Goal: Information Seeking & Learning: Learn about a topic

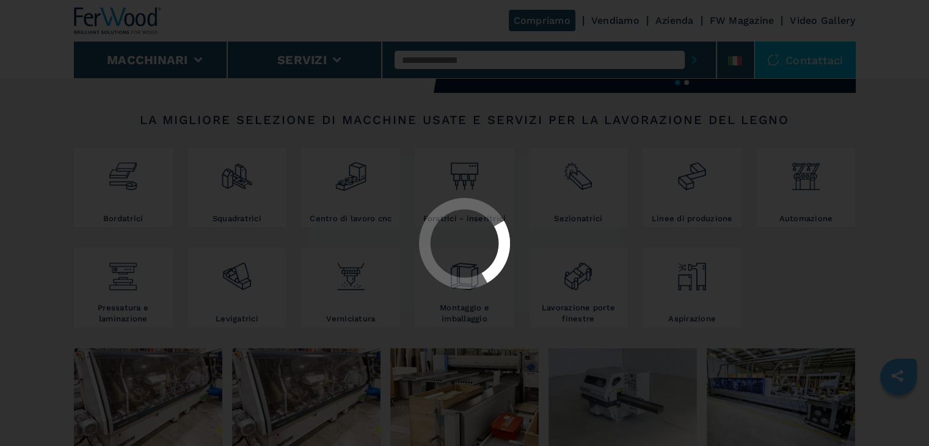
select select "**********"
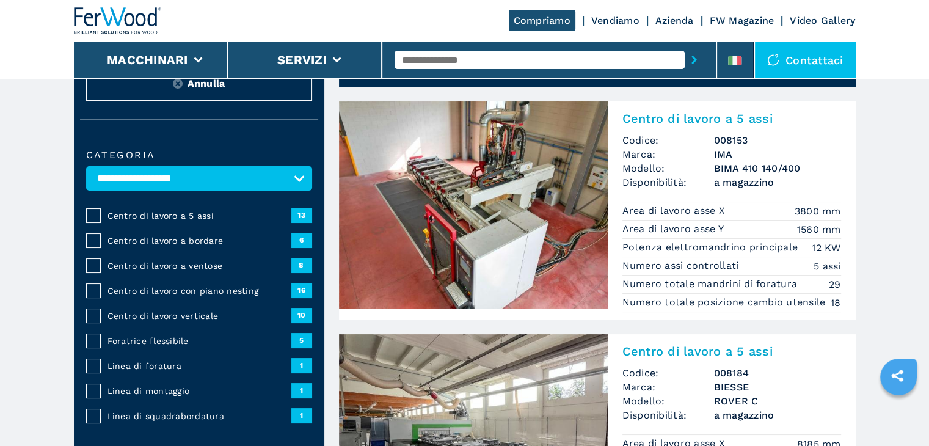
scroll to position [122, 0]
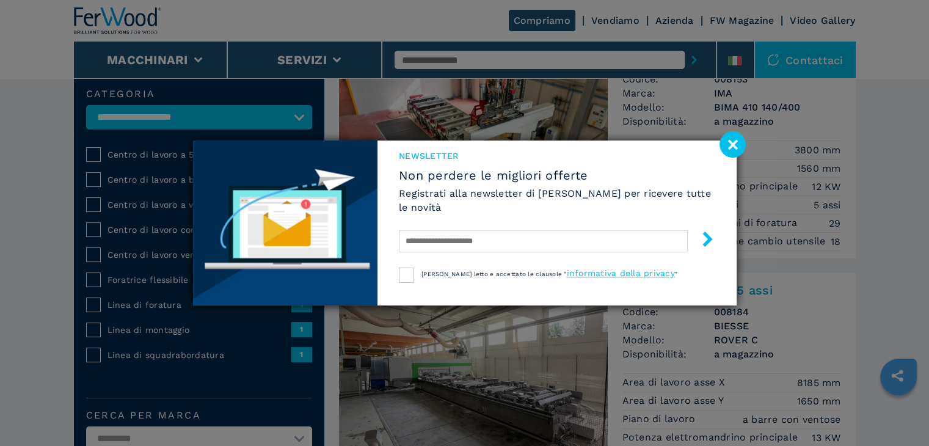
click at [739, 140] on image at bounding box center [732, 144] width 26 height 26
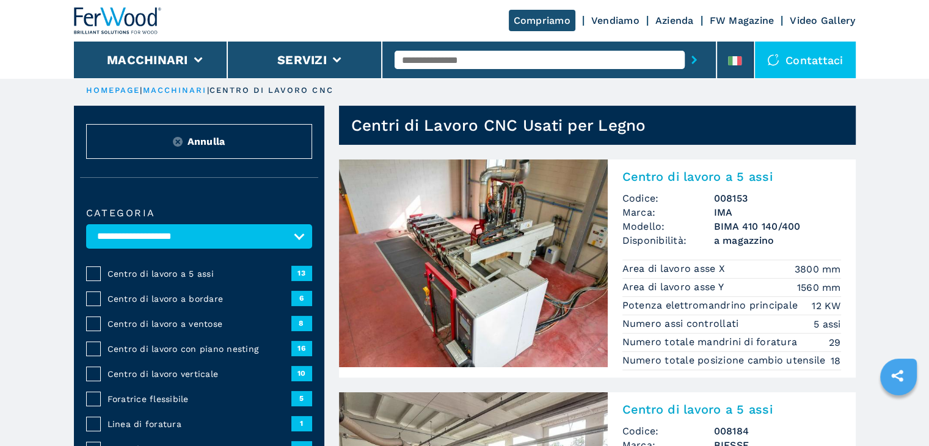
scroll to position [0, 0]
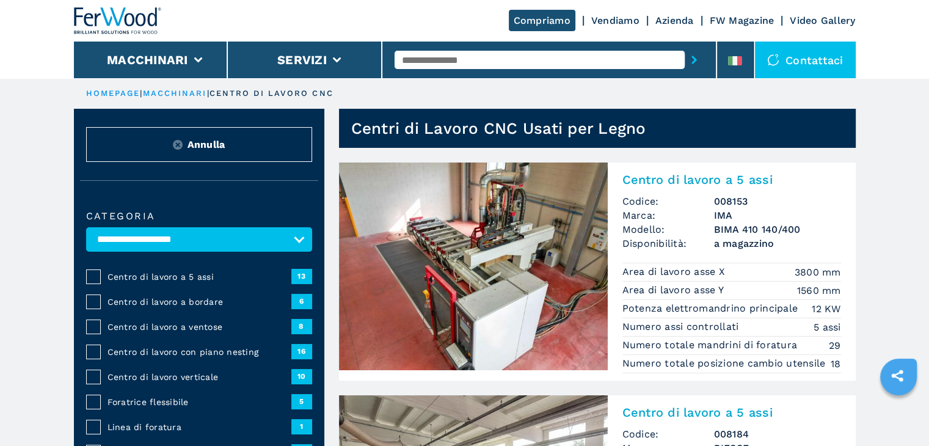
click at [704, 176] on h2 "Centro di lavoro a 5 assi" at bounding box center [731, 179] width 219 height 15
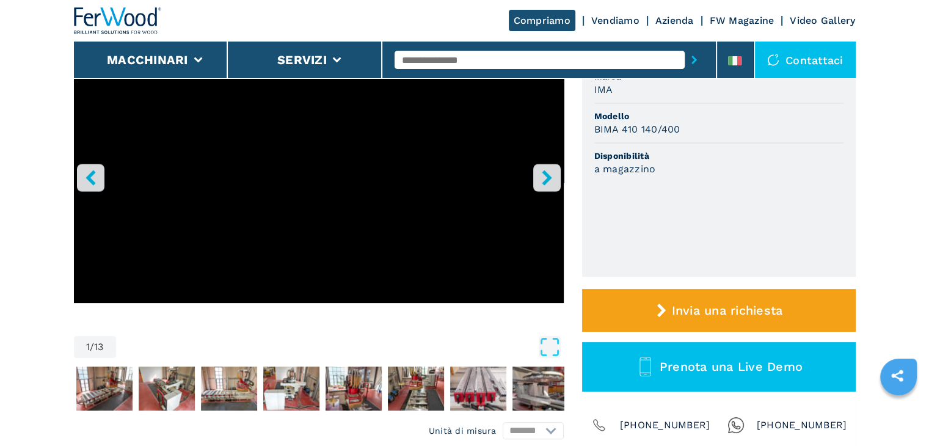
scroll to position [244, 0]
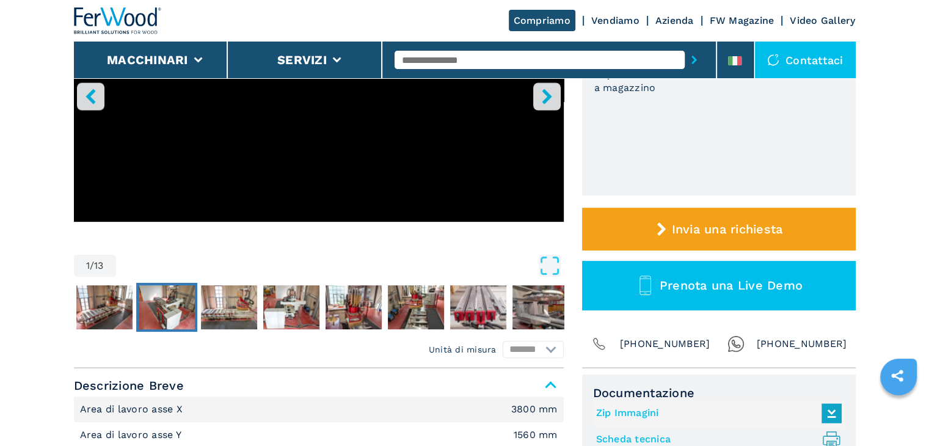
click at [171, 305] on img "Go to Slide 3" at bounding box center [167, 307] width 56 height 44
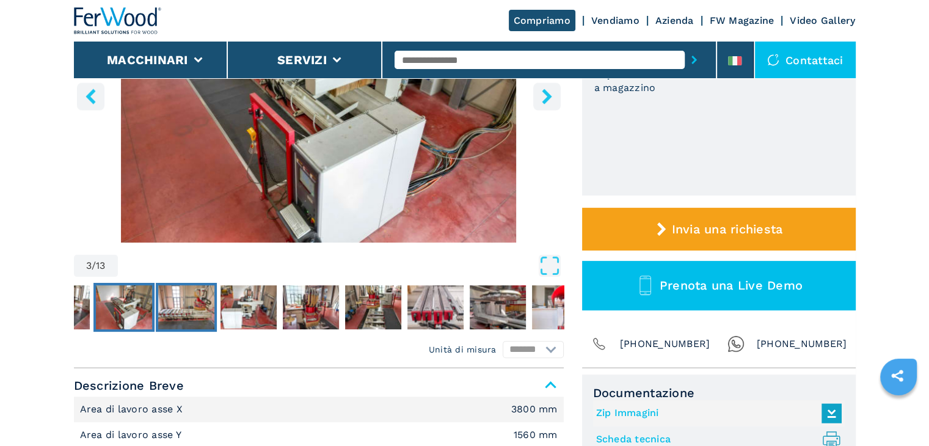
click at [208, 302] on img "Go to Slide 4" at bounding box center [186, 307] width 56 height 44
click at [252, 306] on img "Go to Slide 5" at bounding box center [248, 307] width 56 height 44
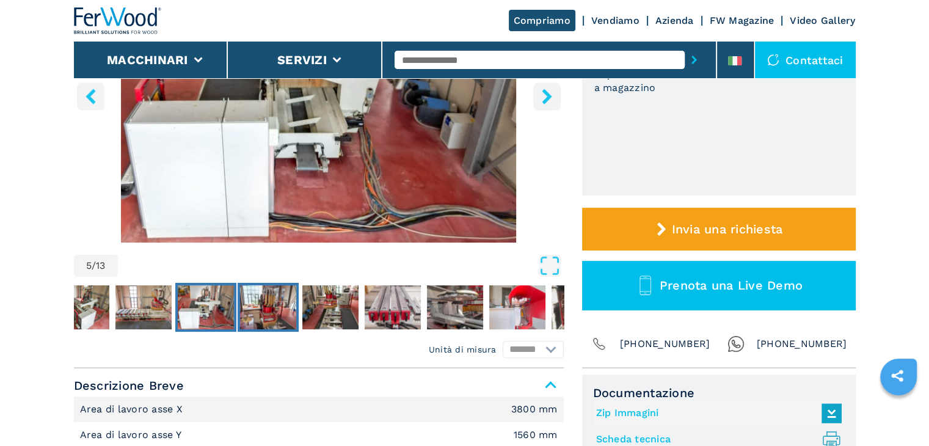
click at [272, 303] on img "Go to Slide 6" at bounding box center [268, 307] width 56 height 44
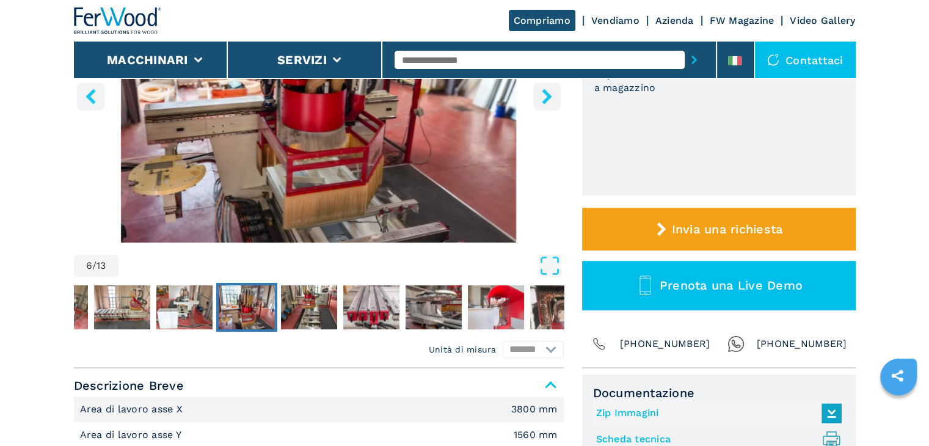
scroll to position [305, 0]
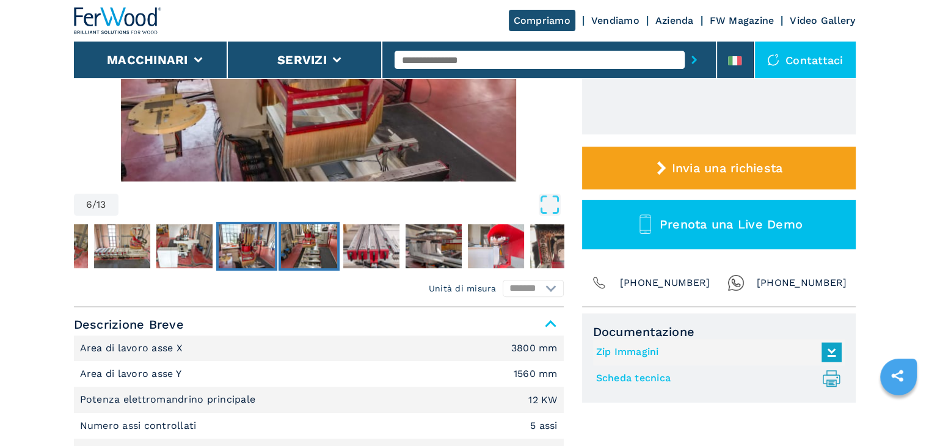
click at [304, 244] on img "Go to Slide 7" at bounding box center [309, 246] width 56 height 44
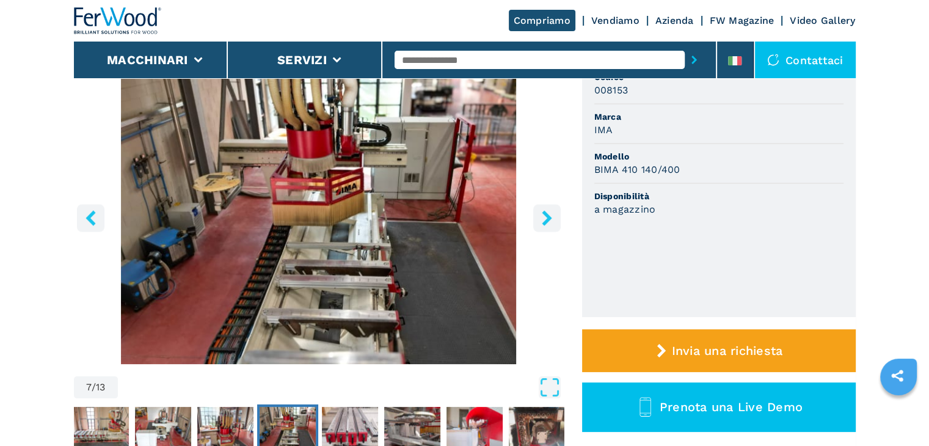
scroll to position [122, 0]
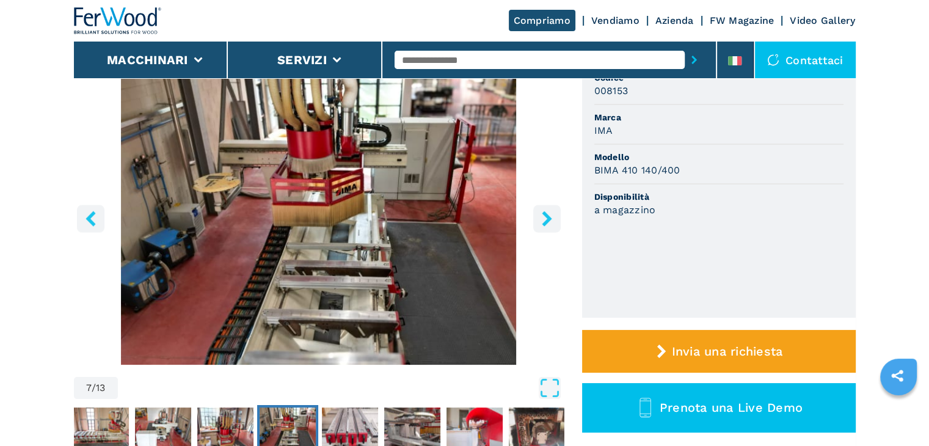
click at [540, 221] on icon "right-button" at bounding box center [546, 218] width 15 height 15
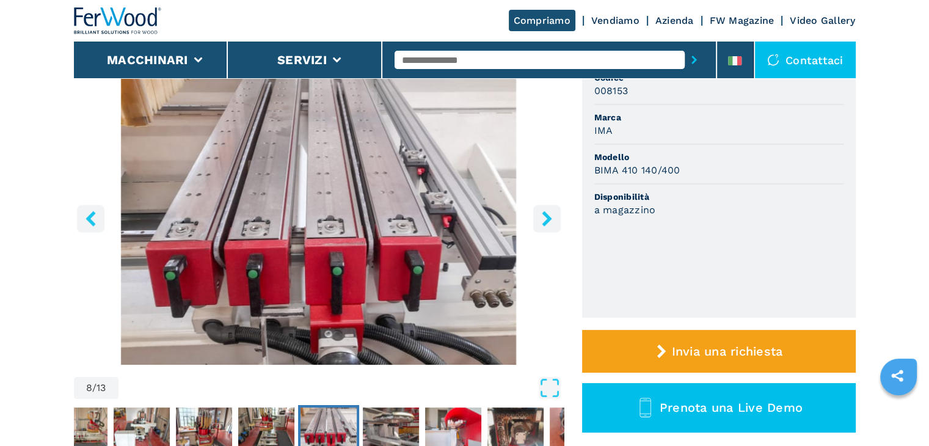
click at [549, 219] on icon "right-button" at bounding box center [546, 218] width 10 height 15
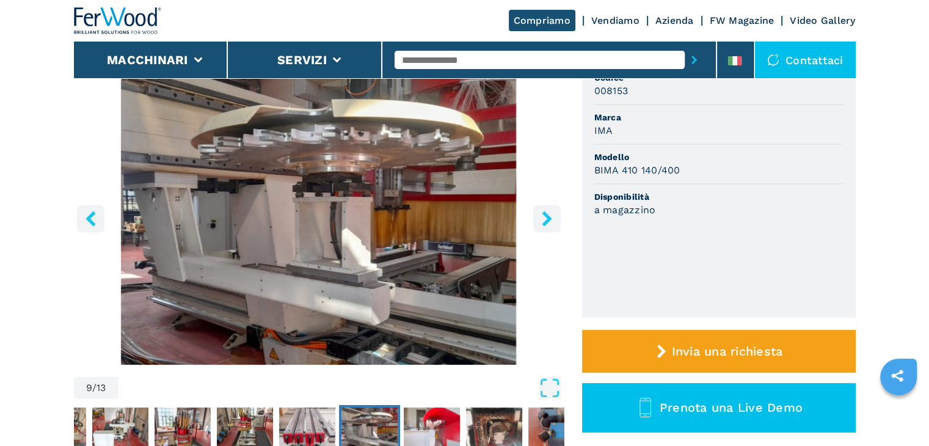
click at [557, 217] on button "right-button" at bounding box center [546, 218] width 27 height 27
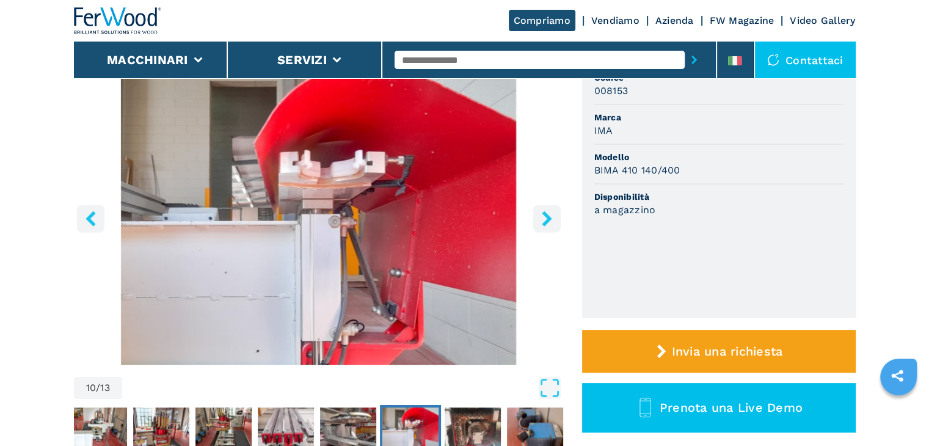
click at [548, 221] on icon "right-button" at bounding box center [546, 218] width 10 height 15
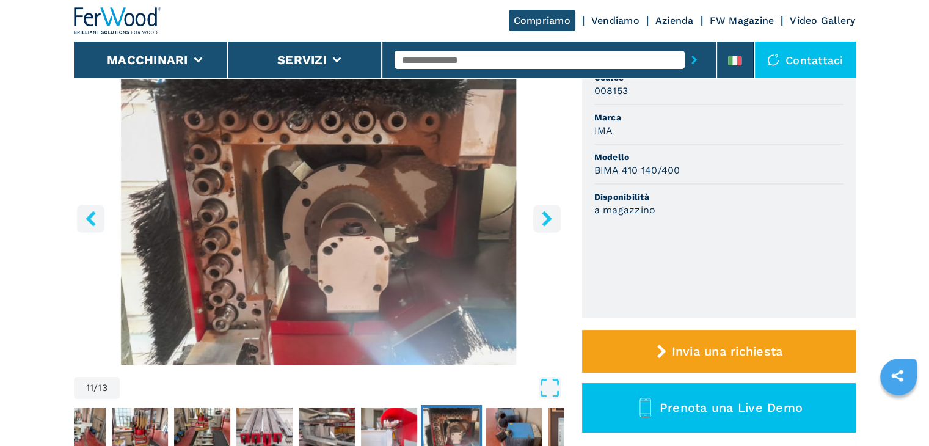
click at [546, 220] on icon "right-button" at bounding box center [546, 218] width 10 height 15
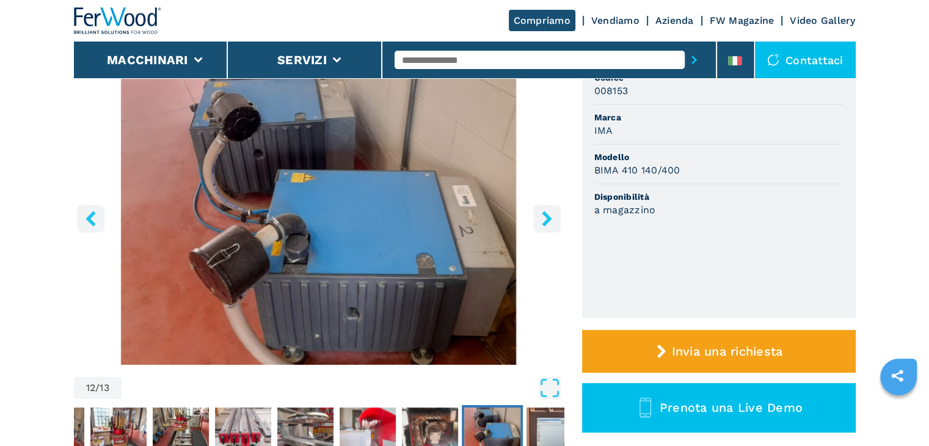
click at [546, 220] on icon "right-button" at bounding box center [546, 218] width 10 height 15
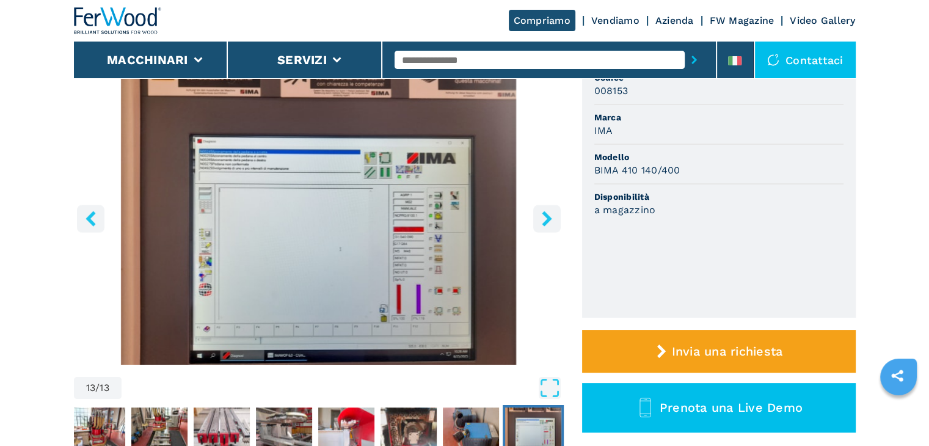
click at [549, 217] on icon "right-button" at bounding box center [546, 218] width 10 height 15
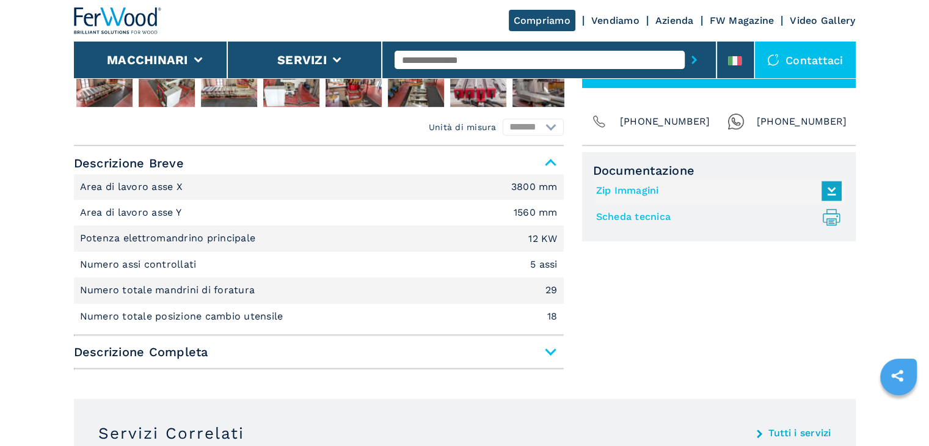
scroll to position [488, 0]
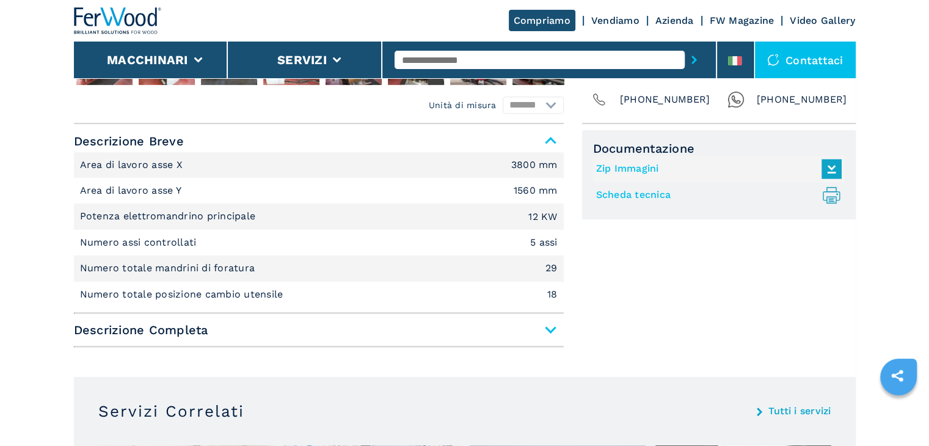
click at [545, 335] on span "Descrizione Completa" at bounding box center [319, 330] width 490 height 22
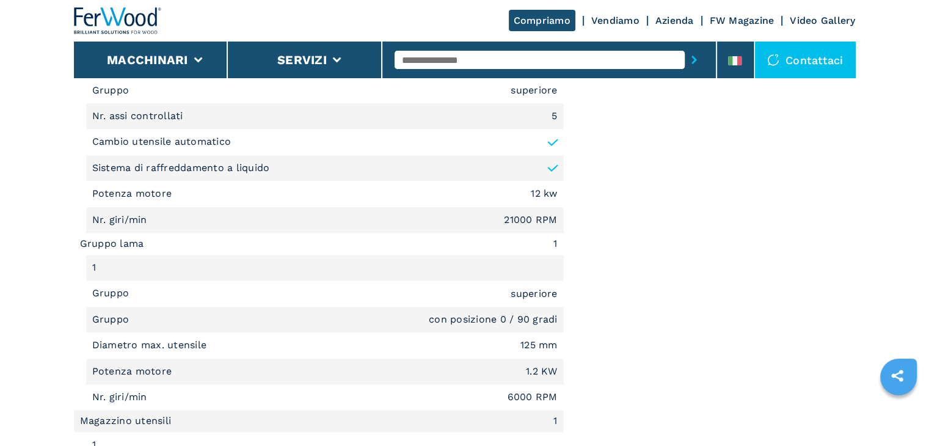
scroll to position [1343, 0]
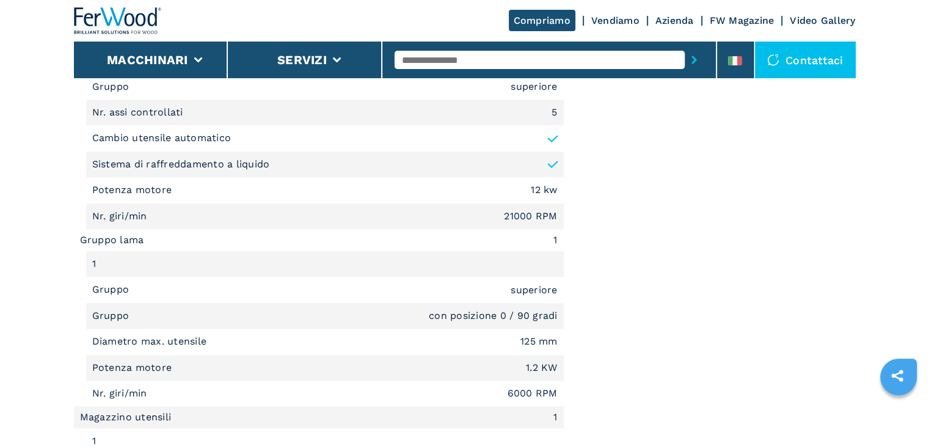
select select "**********"
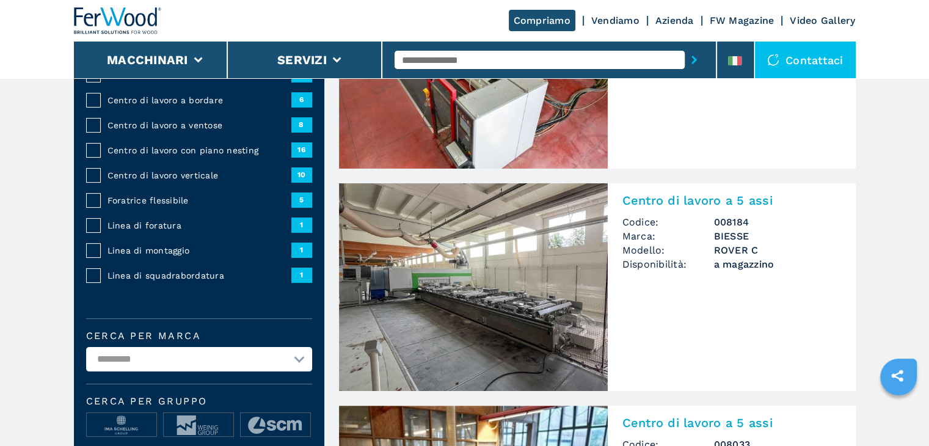
scroll to position [183, 0]
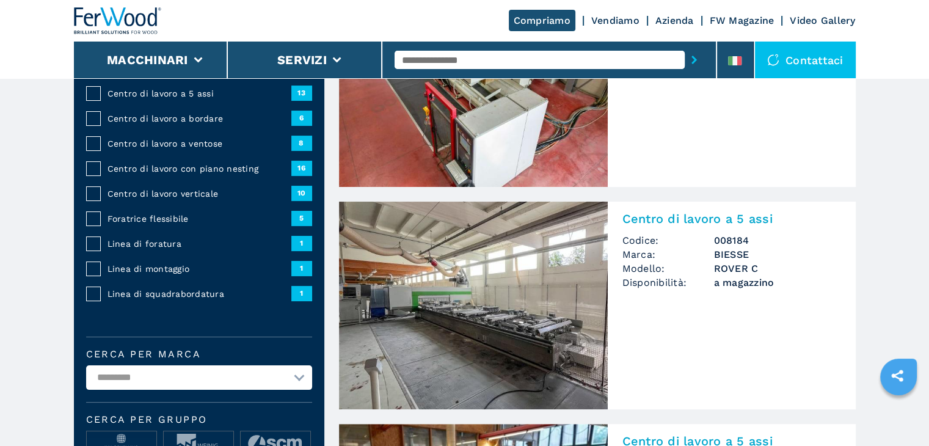
click at [700, 221] on h2 "Centro di lavoro a 5 assi" at bounding box center [731, 218] width 219 height 15
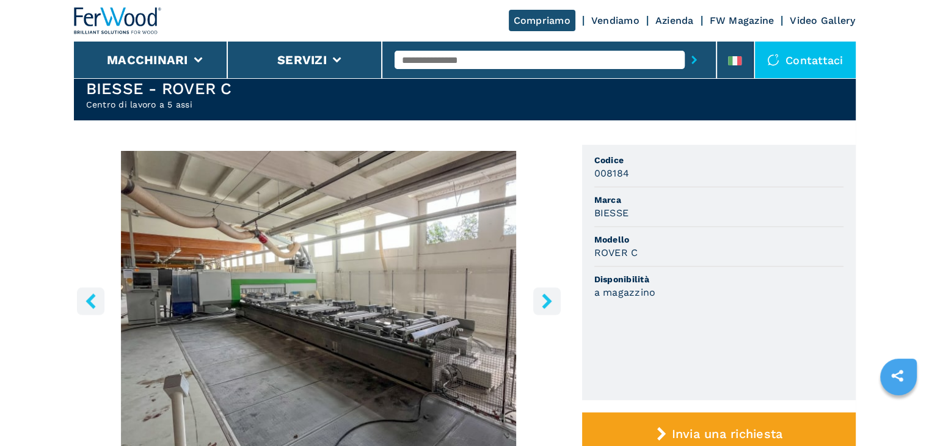
scroll to position [61, 0]
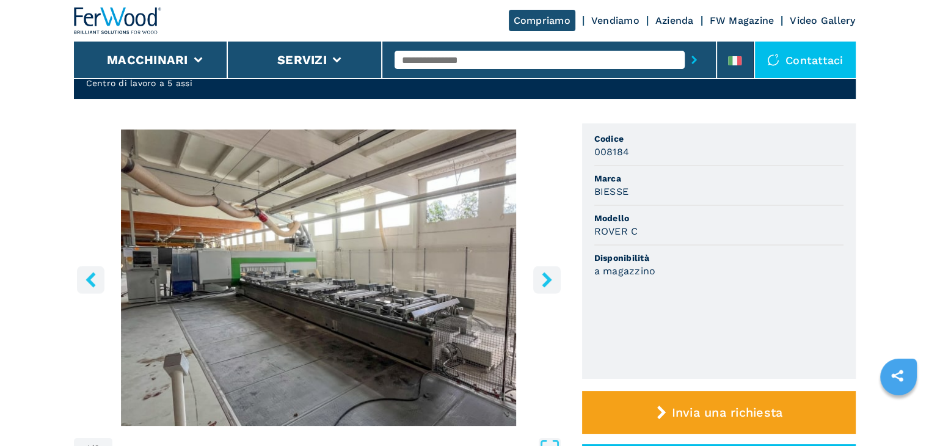
click at [546, 279] on icon "right-button" at bounding box center [546, 279] width 15 height 15
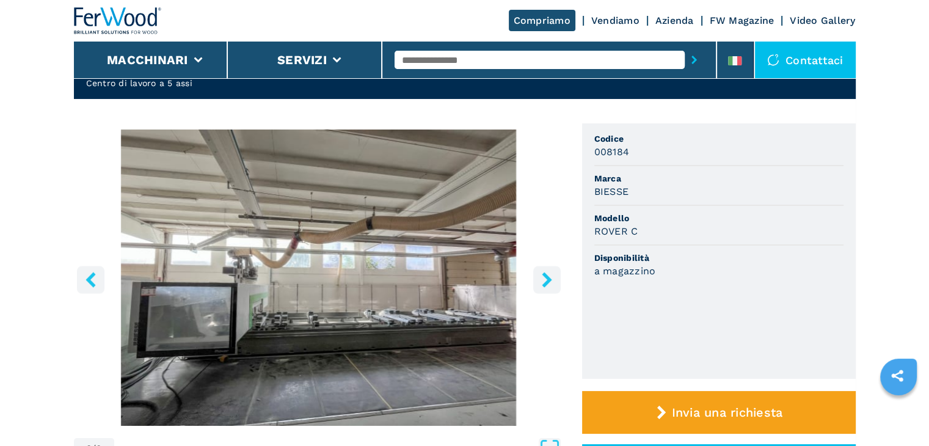
click at [542, 279] on icon "right-button" at bounding box center [546, 279] width 15 height 15
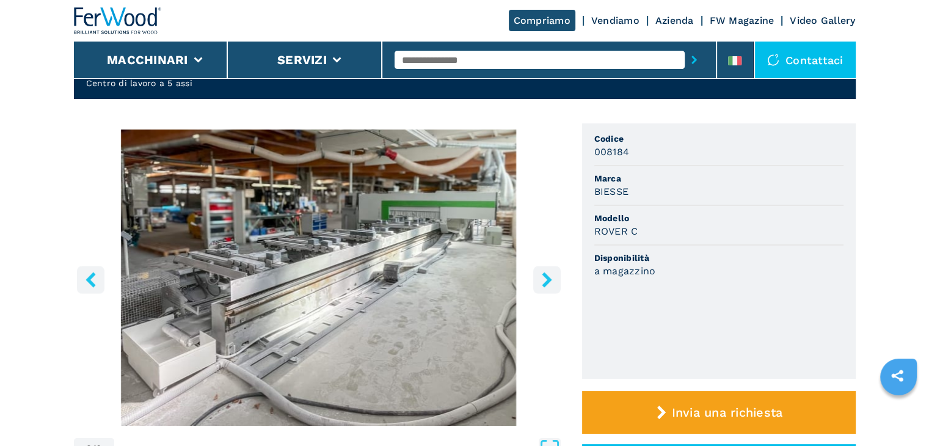
click at [543, 278] on icon "right-button" at bounding box center [546, 279] width 15 height 15
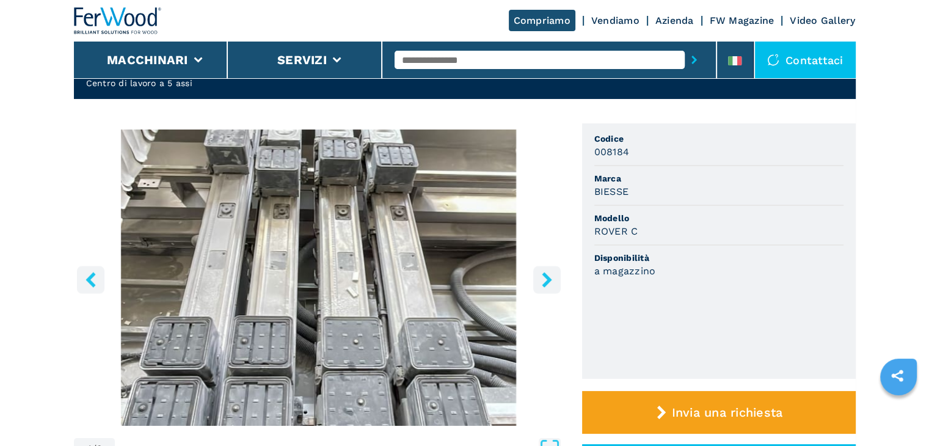
click at [543, 278] on icon "right-button" at bounding box center [546, 279] width 15 height 15
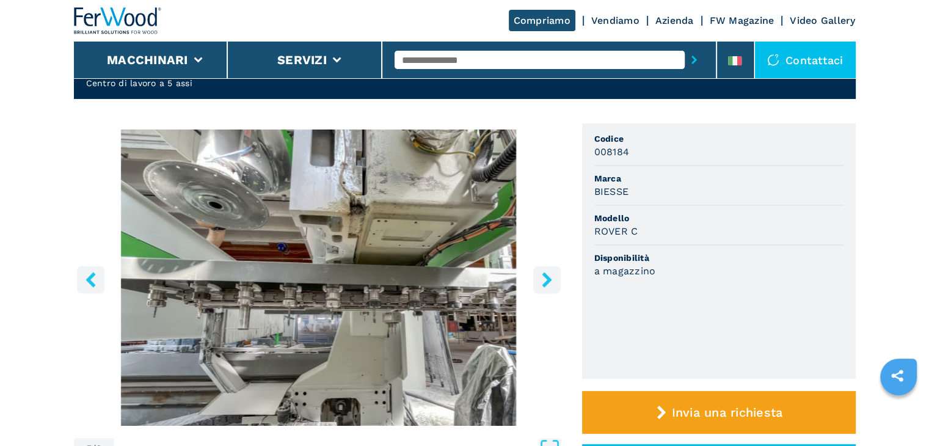
click at [543, 277] on icon "right-button" at bounding box center [546, 279] width 15 height 15
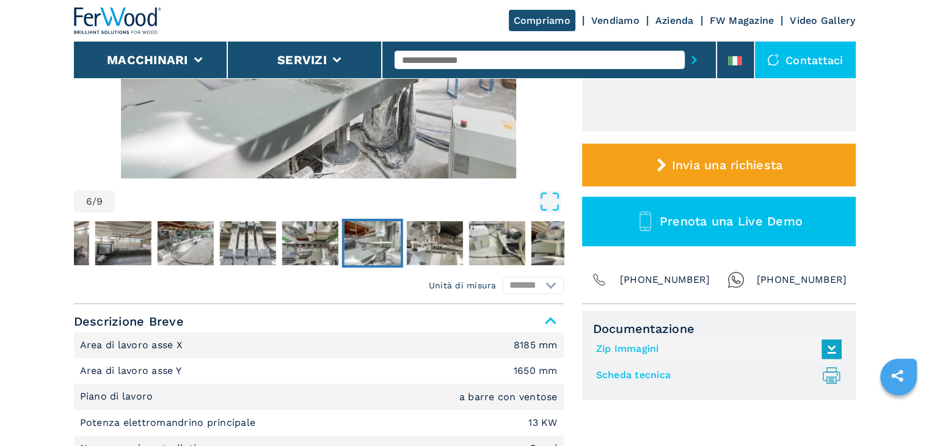
scroll to position [244, 0]
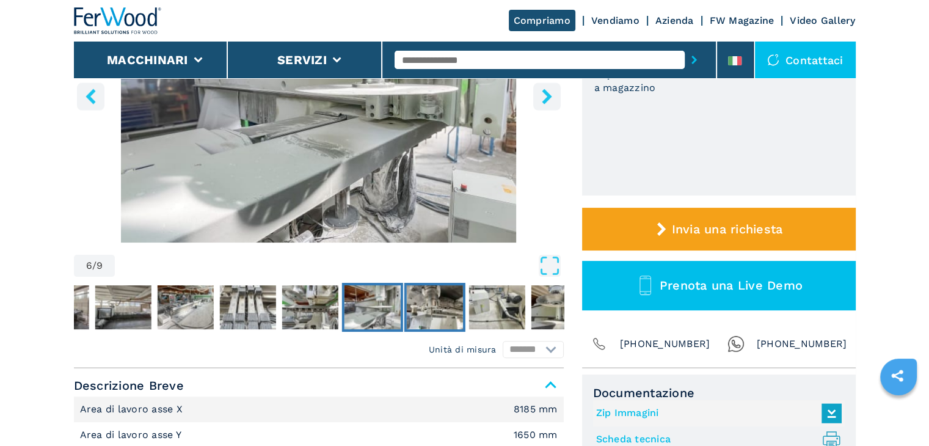
click at [449, 310] on img "Go to Slide 7" at bounding box center [434, 307] width 56 height 44
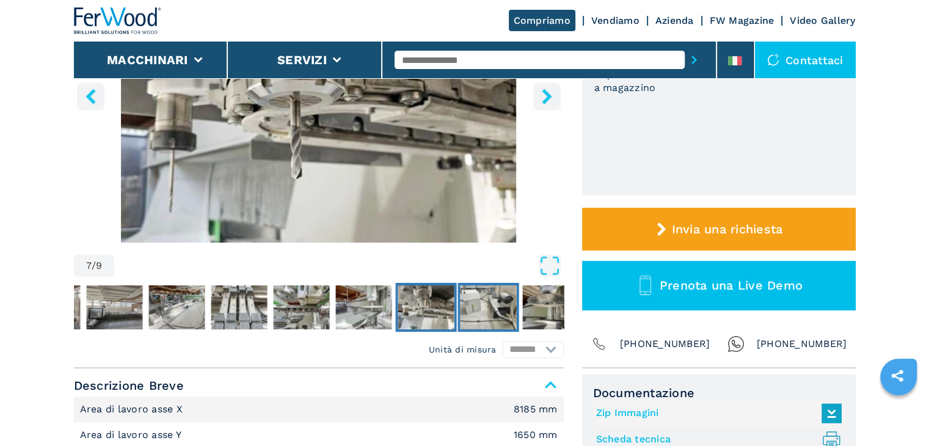
click at [476, 303] on img "Go to Slide 8" at bounding box center [488, 307] width 56 height 44
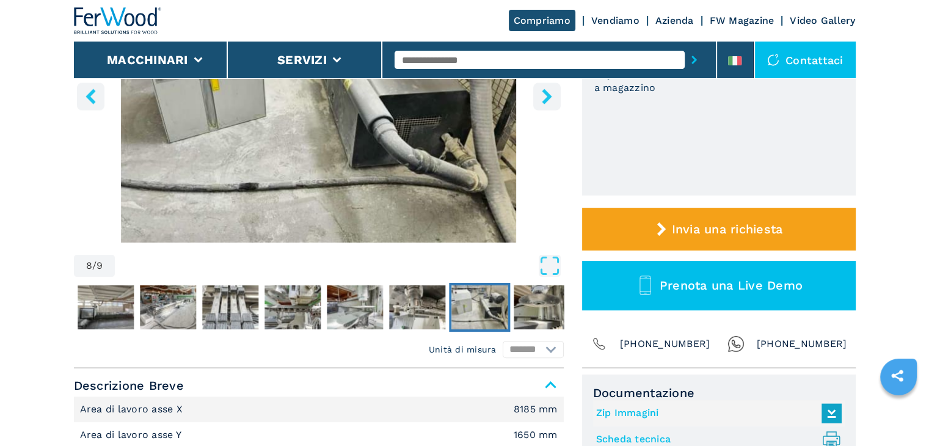
scroll to position [61, 0]
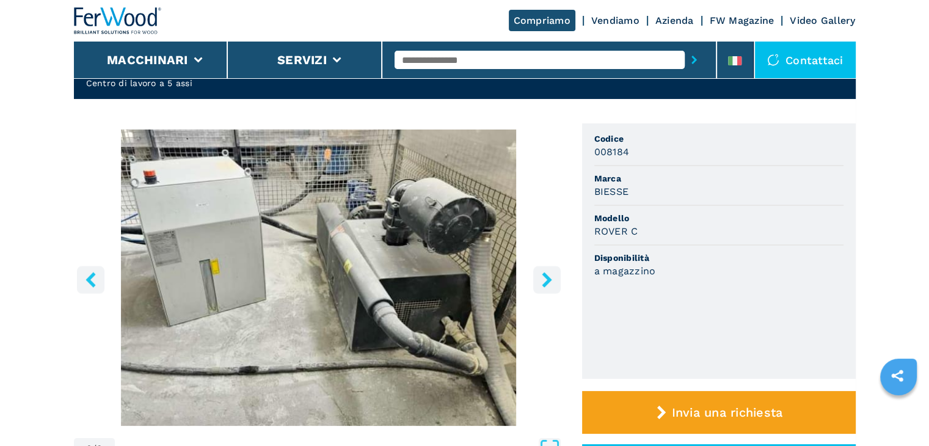
click at [542, 275] on icon "right-button" at bounding box center [546, 279] width 10 height 15
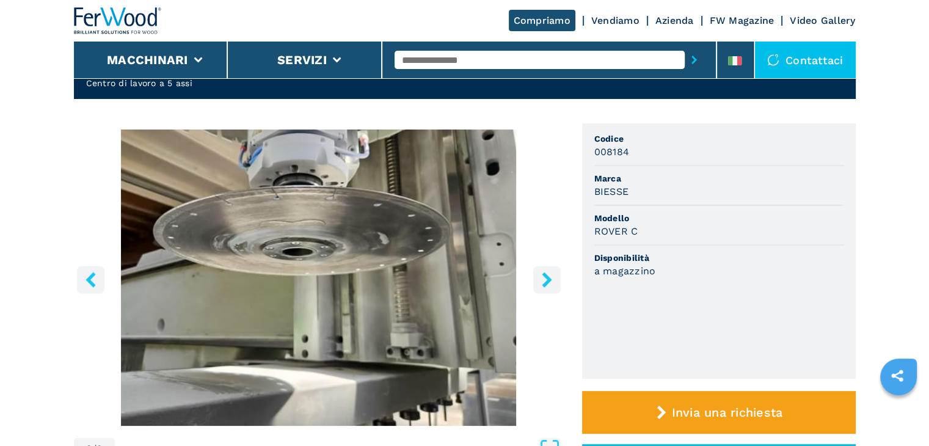
click at [539, 277] on icon "right-button" at bounding box center [546, 279] width 15 height 15
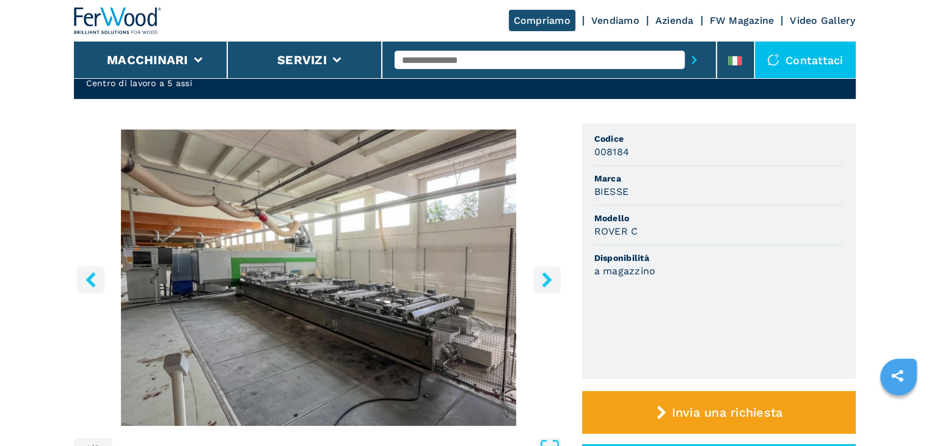
click at [76, 273] on img "Go to Slide 1" at bounding box center [319, 277] width 490 height 296
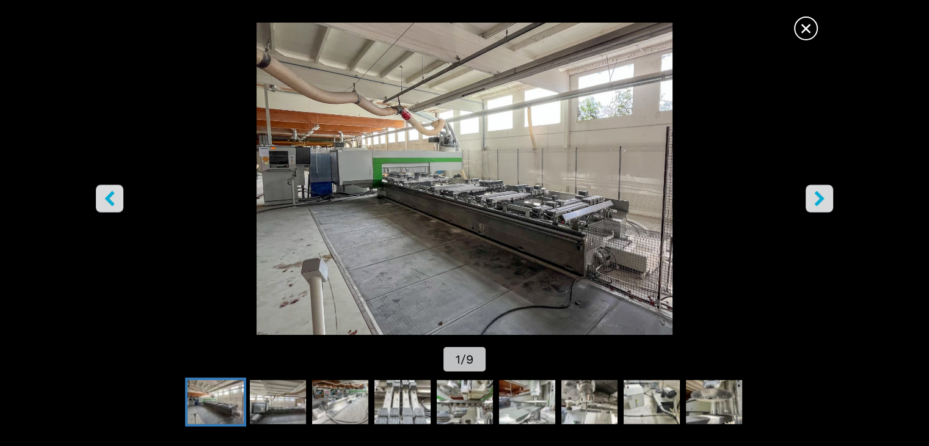
click at [803, 30] on span "×" at bounding box center [805, 25] width 21 height 21
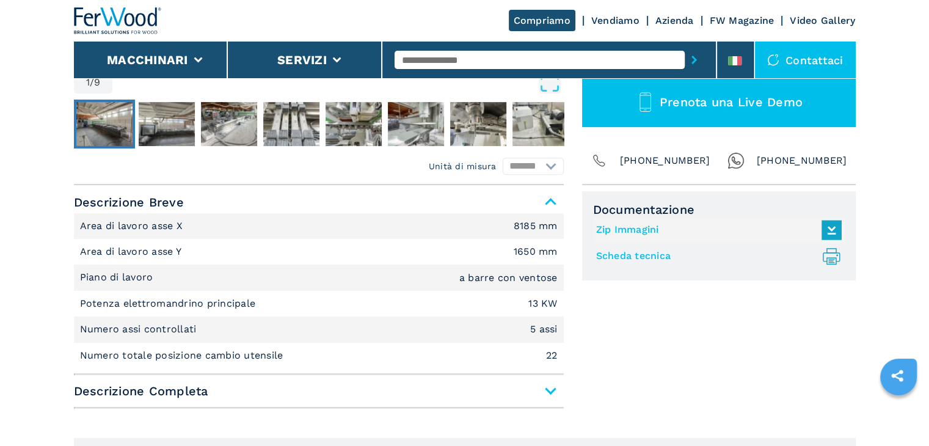
scroll to position [488, 0]
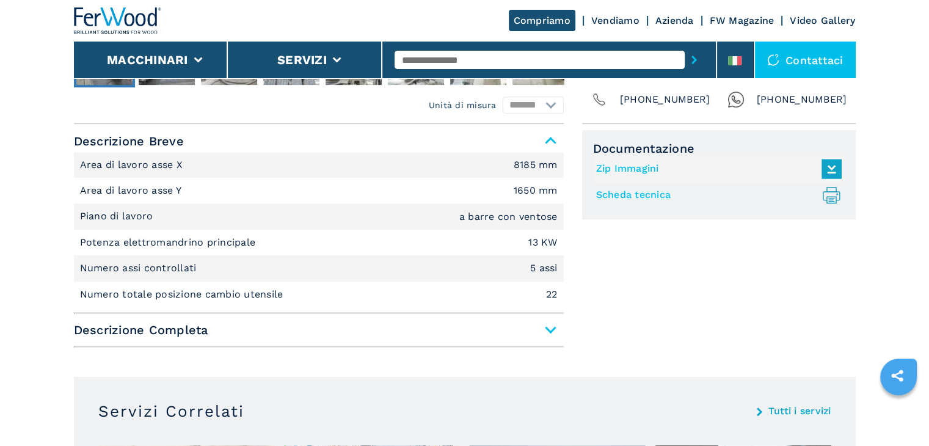
click at [538, 328] on span "Descrizione Completa" at bounding box center [319, 330] width 490 height 22
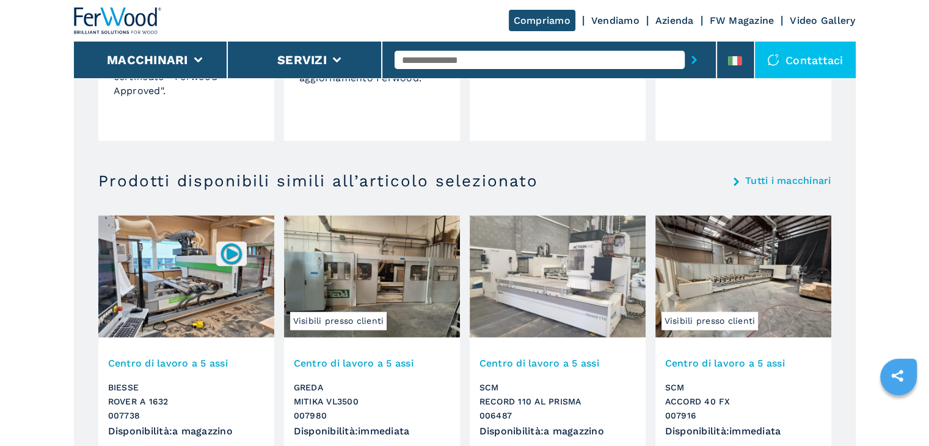
scroll to position [2015, 0]
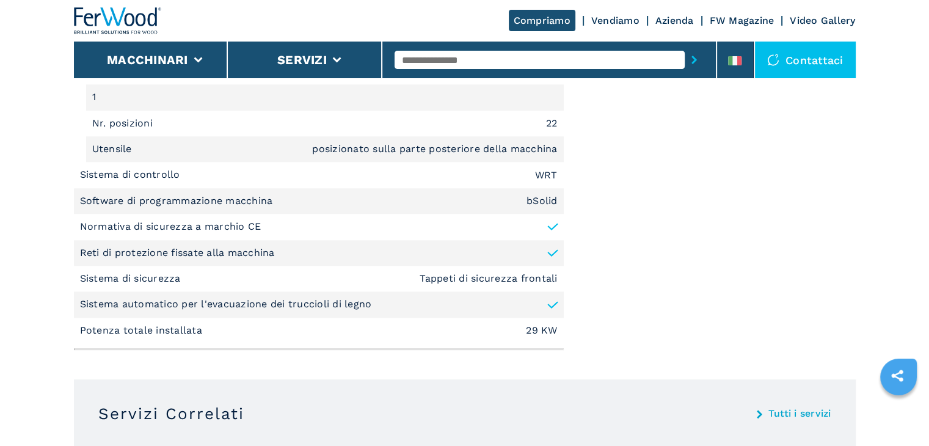
drag, startPoint x: 530, startPoint y: 250, endPoint x: 524, endPoint y: 255, distance: 8.3
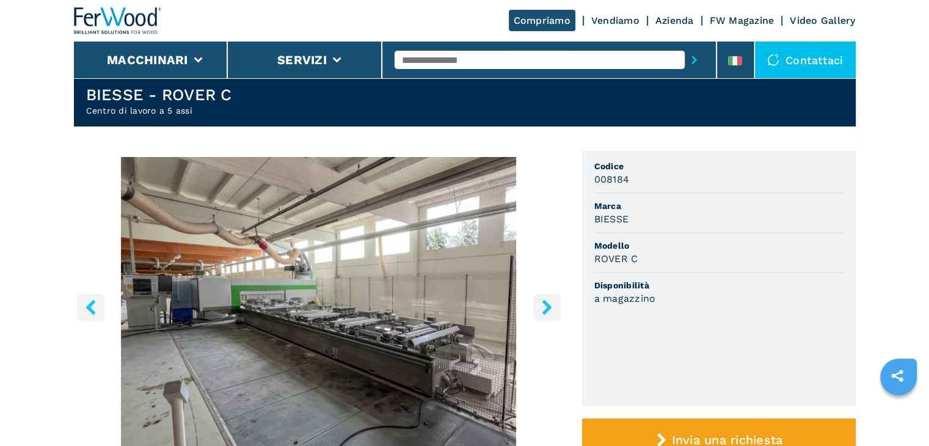
scroll to position [55, 0]
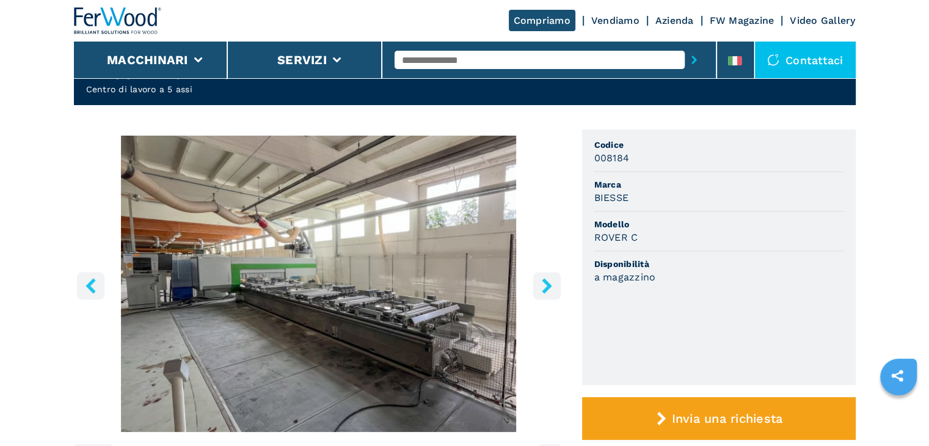
click at [292, 279] on img "Go to Slide 1" at bounding box center [319, 284] width 490 height 296
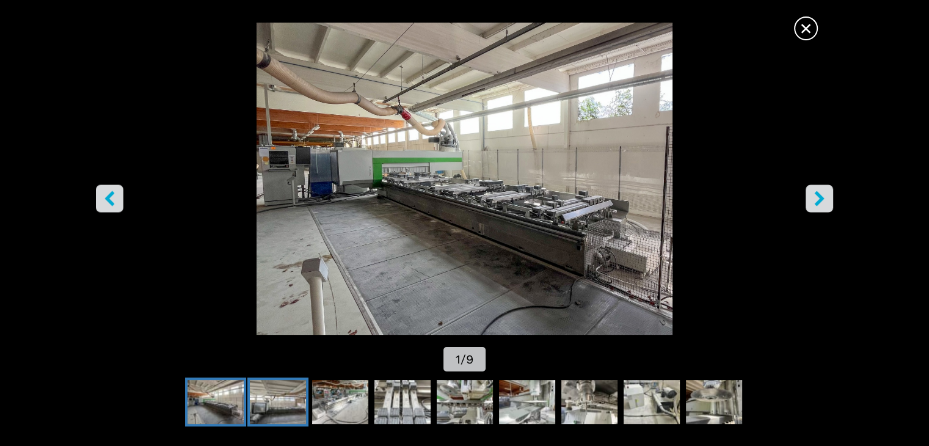
click at [273, 396] on img "Go to Slide 2" at bounding box center [278, 402] width 56 height 44
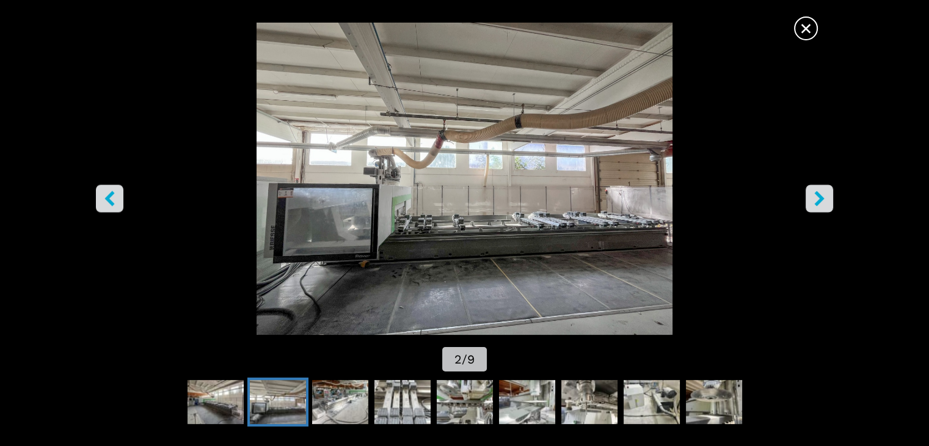
click at [805, 25] on span "×" at bounding box center [805, 25] width 21 height 21
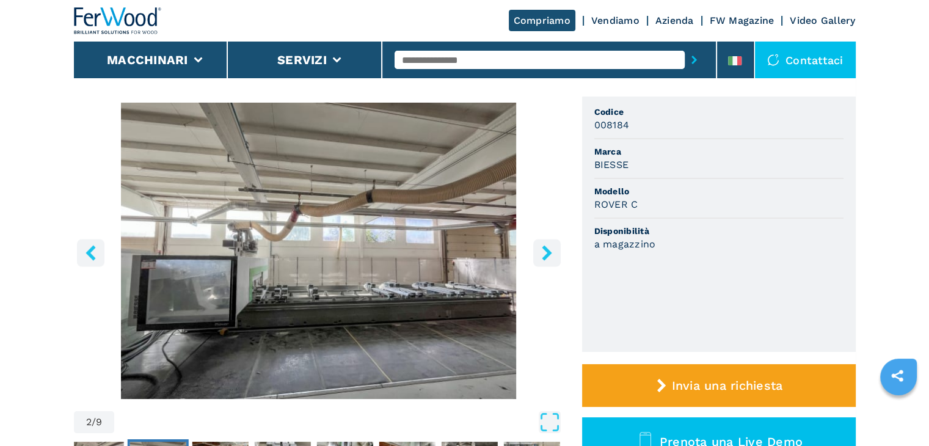
scroll to position [116, 0]
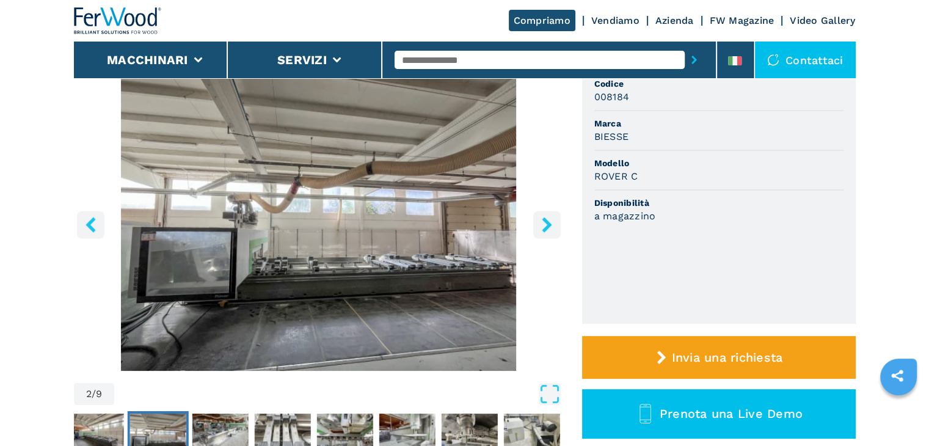
click at [545, 222] on icon "right-button" at bounding box center [546, 224] width 10 height 15
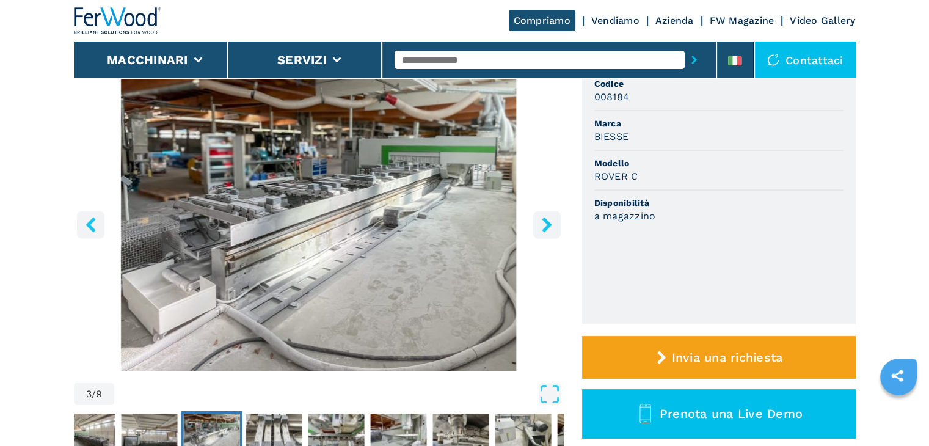
click at [539, 224] on icon "right-button" at bounding box center [546, 224] width 15 height 15
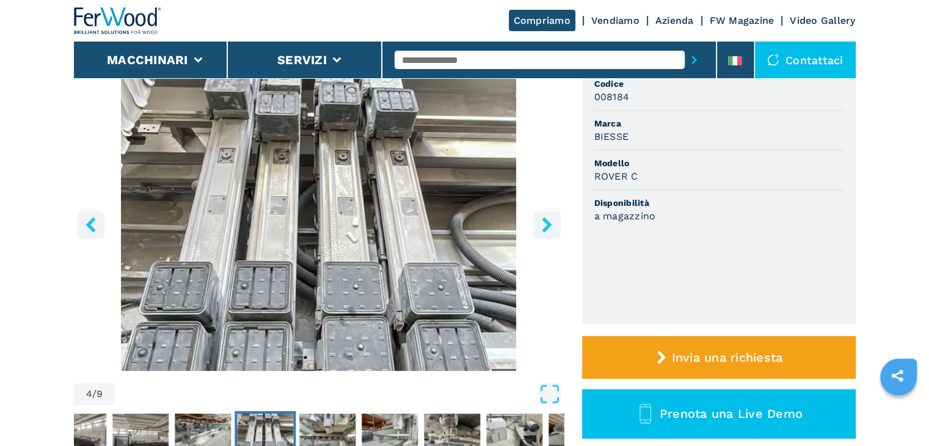
click at [543, 220] on icon "right-button" at bounding box center [546, 224] width 10 height 15
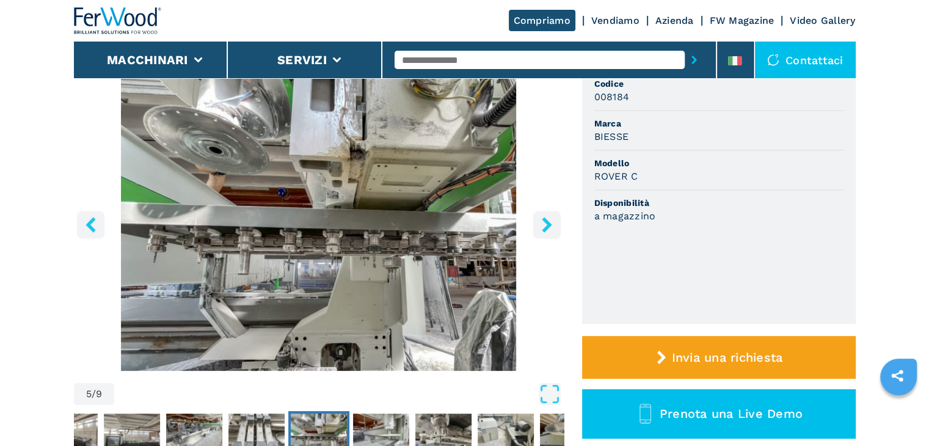
click at [545, 223] on icon "right-button" at bounding box center [546, 224] width 15 height 15
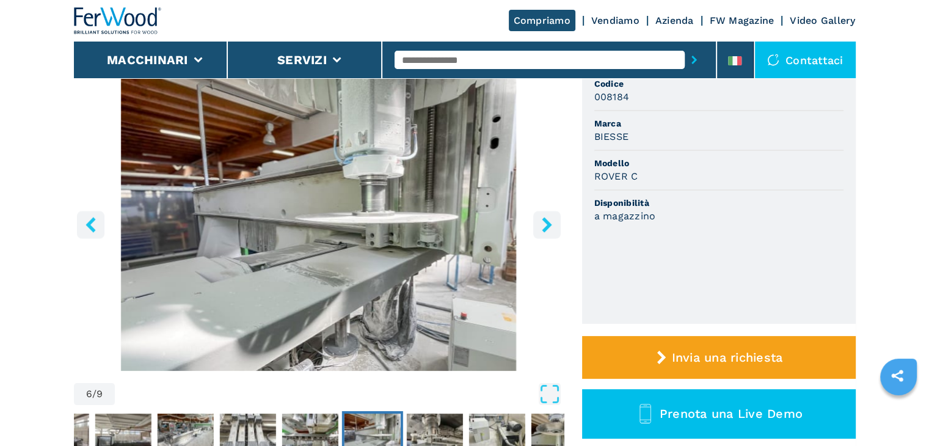
click at [543, 225] on icon "right-button" at bounding box center [546, 224] width 15 height 15
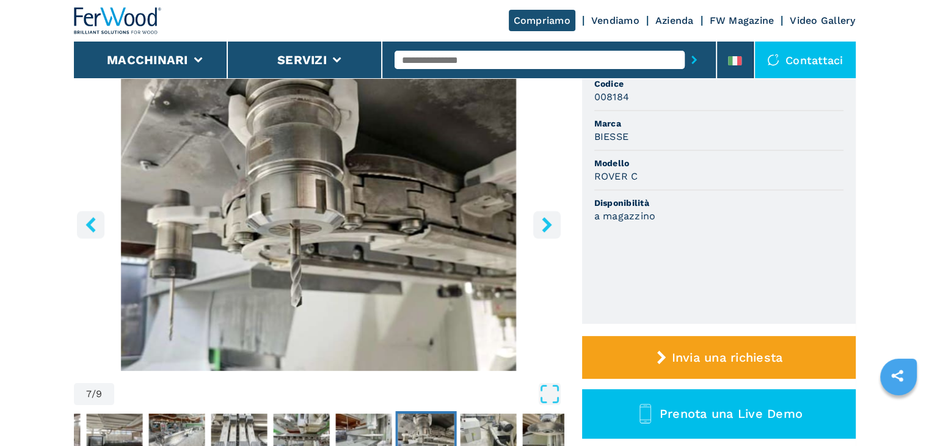
click at [540, 225] on icon "right-button" at bounding box center [546, 224] width 15 height 15
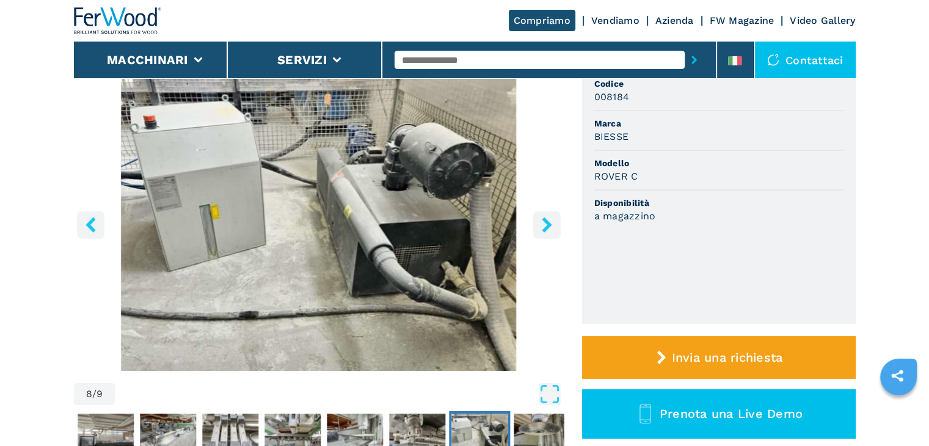
click at [540, 225] on icon "right-button" at bounding box center [546, 224] width 15 height 15
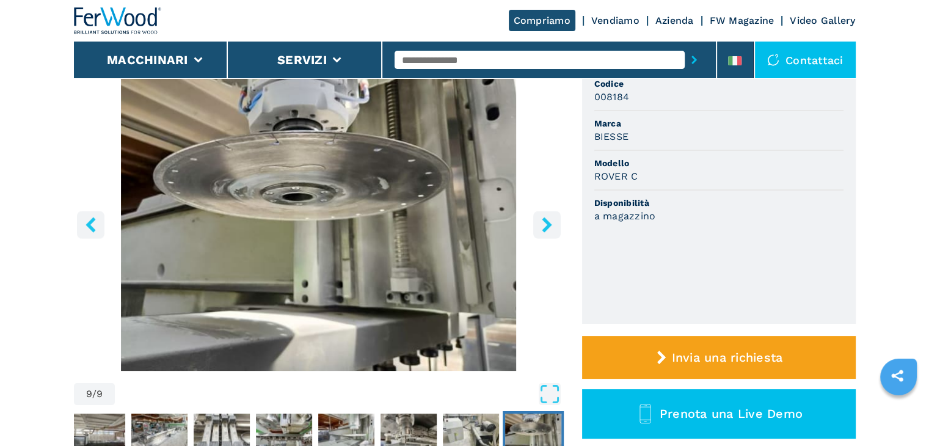
click at [542, 225] on icon "right-button" at bounding box center [546, 224] width 15 height 15
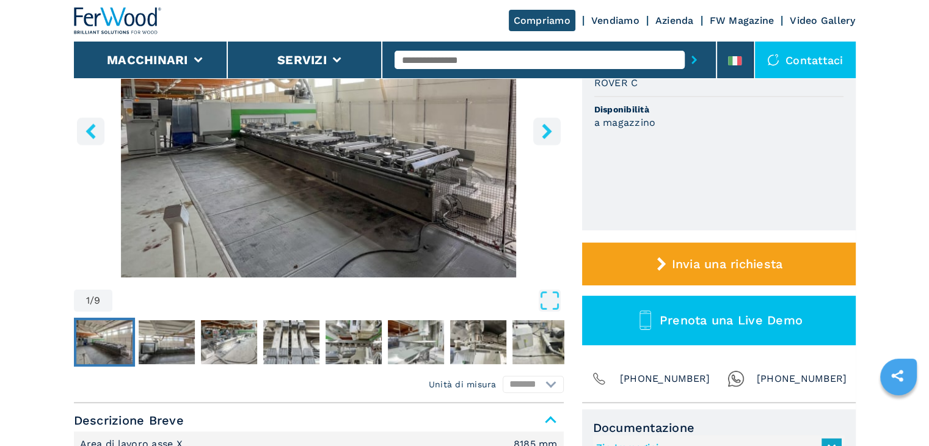
scroll to position [238, 0]
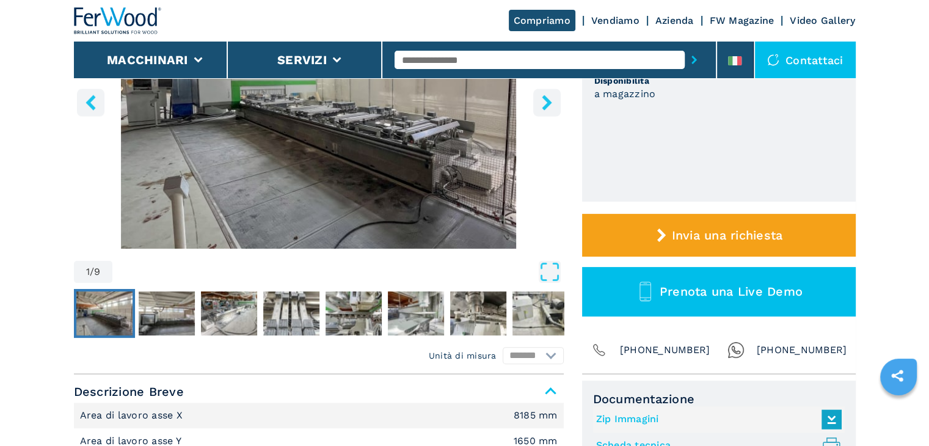
select select "**********"
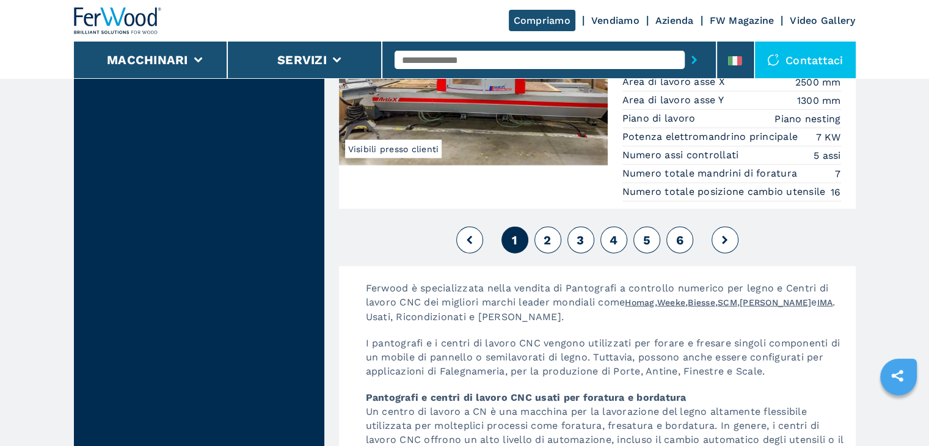
scroll to position [3061, 0]
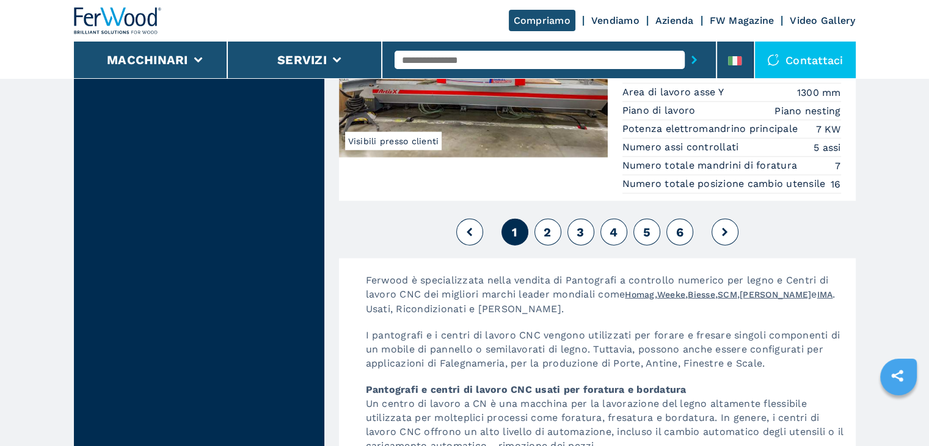
click at [545, 237] on span "2" at bounding box center [546, 232] width 7 height 15
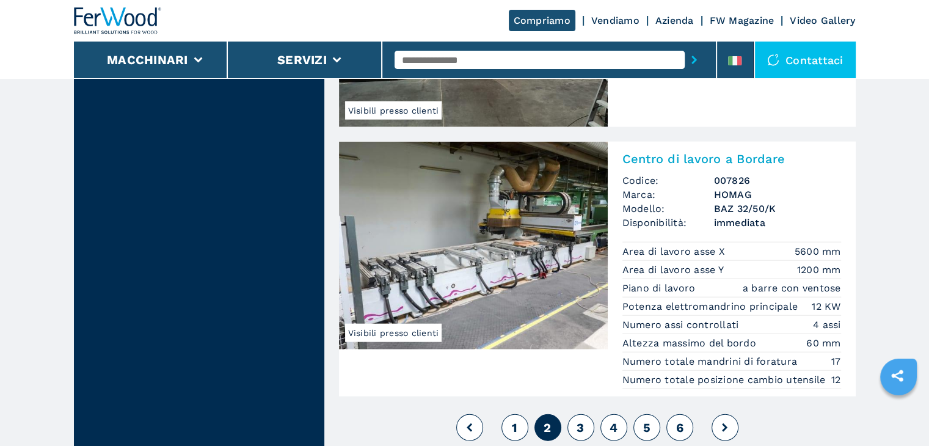
scroll to position [2911, 0]
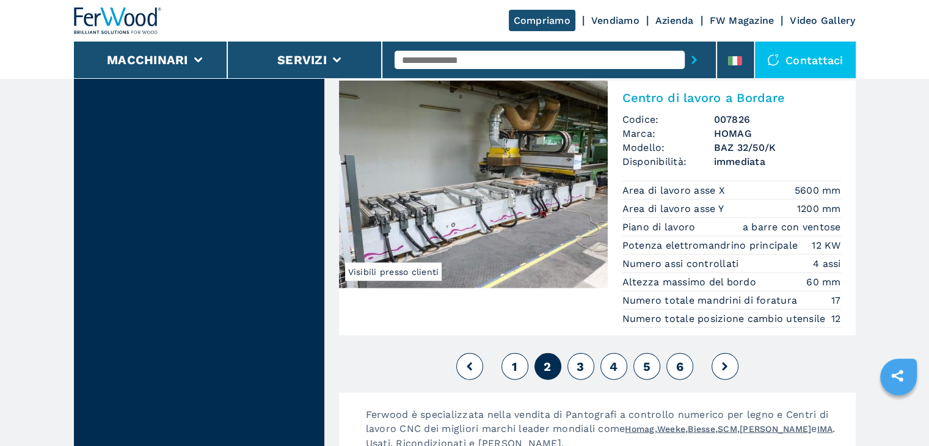
click at [581, 374] on span "3" at bounding box center [579, 366] width 7 height 15
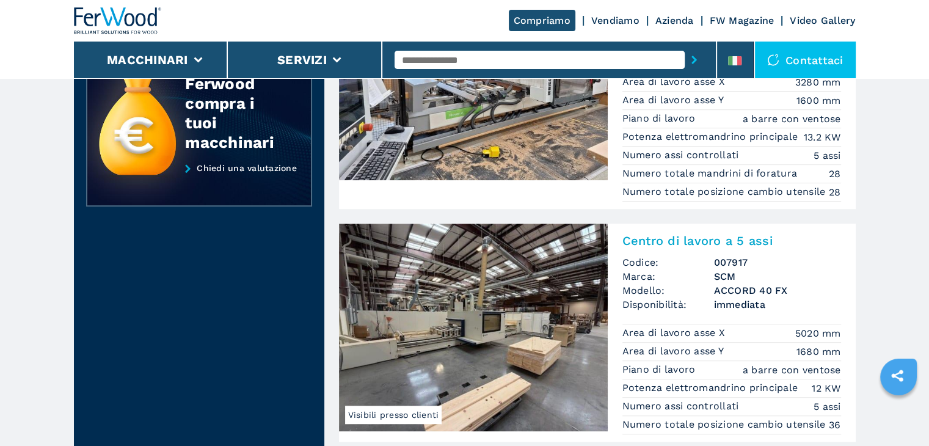
scroll to position [549, 0]
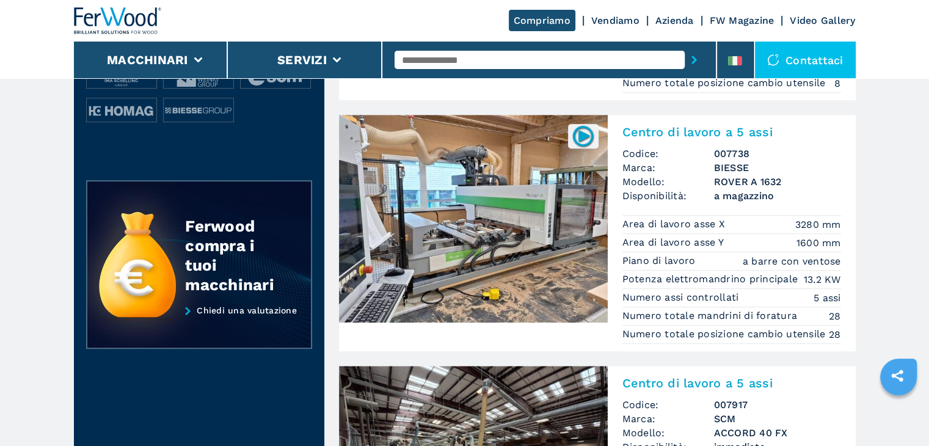
click at [705, 128] on h2 "Centro di lavoro a 5 assi" at bounding box center [731, 132] width 219 height 15
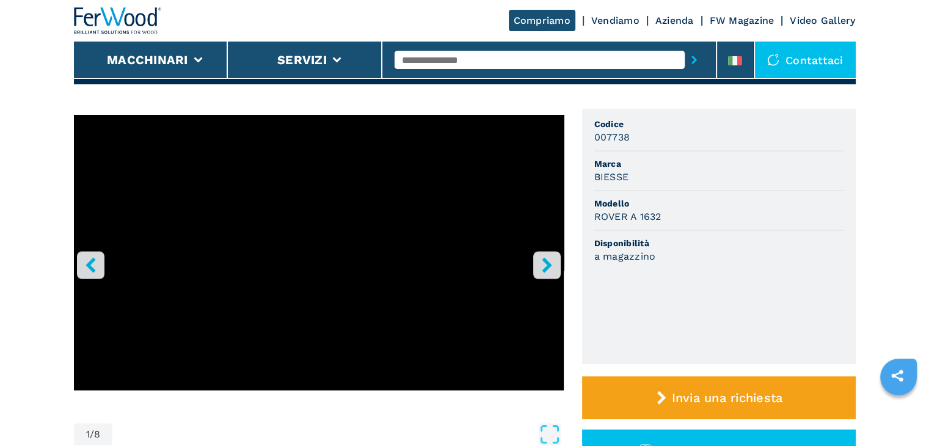
scroll to position [52, 0]
